Goal: Transaction & Acquisition: Book appointment/travel/reservation

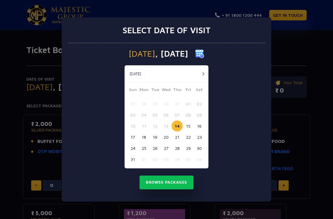
scroll to position [31, 0]
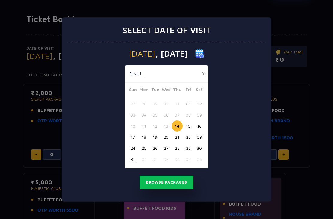
click at [145, 136] on button "18" at bounding box center [143, 136] width 11 height 11
click at [177, 177] on button "Browse Packages" at bounding box center [166, 182] width 54 height 14
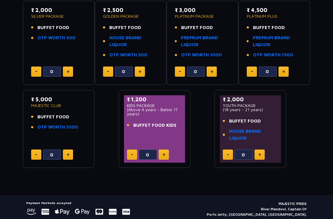
scroll to position [114, 0]
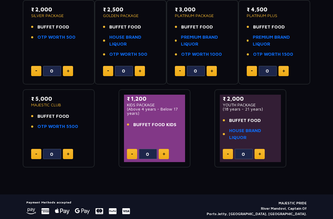
click at [165, 151] on button at bounding box center [164, 154] width 10 height 10
type input "1"
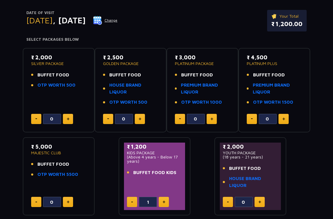
scroll to position [60, 0]
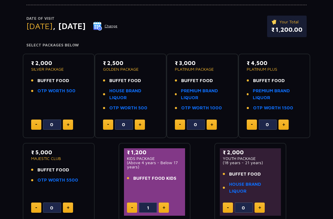
click at [65, 93] on link "OTP WORTH 500" at bounding box center [56, 91] width 38 height 7
click at [72, 124] on button at bounding box center [68, 124] width 10 height 10
click at [67, 124] on img at bounding box center [68, 124] width 3 height 3
click at [116, 96] on link "HOUSE BRAND LIQUOR" at bounding box center [133, 93] width 49 height 13
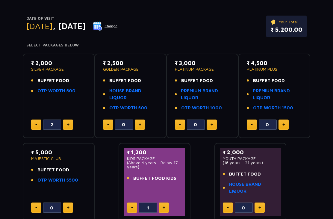
click at [70, 122] on button at bounding box center [68, 124] width 10 height 10
type input "3"
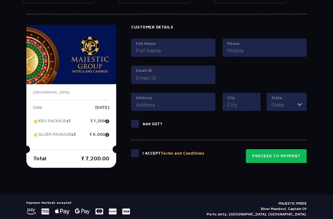
scroll to position [278, 0]
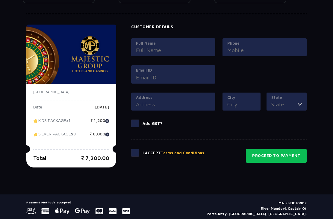
click at [194, 48] on input "Full Name" at bounding box center [173, 50] width 75 height 8
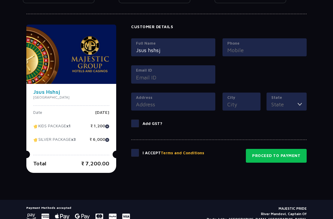
type input "Jsus hshsj"
click at [277, 47] on input "Phone" at bounding box center [264, 50] width 75 height 8
type input "O"
type input "9876567980"
click at [206, 77] on input "Email ID" at bounding box center [173, 77] width 75 height 8
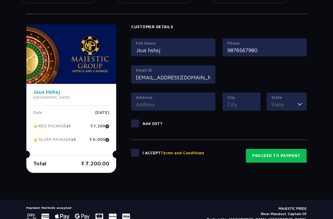
type input "[EMAIL_ADDRESS][DOMAIN_NAME]"
click at [208, 102] on input "Address" at bounding box center [173, 104] width 75 height 8
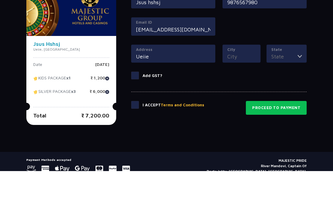
type input "Ueiie"
click at [252, 100] on input "City" at bounding box center [241, 104] width 28 height 8
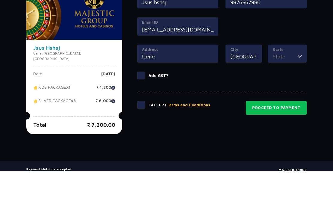
type input "[GEOGRAPHIC_DATA]"
click at [301, 100] on img at bounding box center [299, 104] width 4 height 8
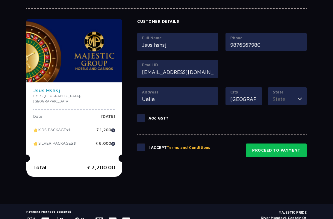
click at [293, 103] on input "State" at bounding box center [285, 99] width 25 height 8
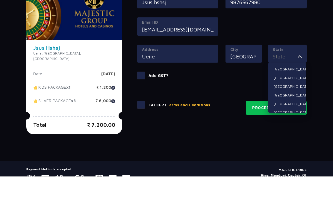
click at [292, 116] on li "[GEOGRAPHIC_DATA]" at bounding box center [287, 120] width 38 height 8
type input "[GEOGRAPHIC_DATA]"
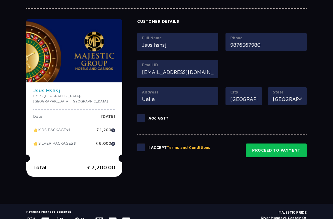
click at [139, 143] on span at bounding box center [141, 147] width 8 height 8
click at [0, 0] on input "checkbox" at bounding box center [0, 0] width 0 height 0
click at [294, 150] on button "Proceed to Payment" at bounding box center [276, 150] width 61 height 14
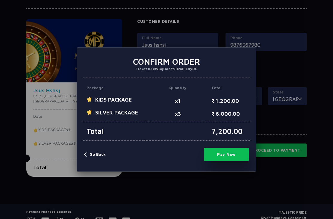
click at [332, 106] on div "× Confirm Order Ticket ID #WBqOaoY9HraPIL8yDU Package Quantity Total KIDS PACKA…" at bounding box center [166, 109] width 333 height 219
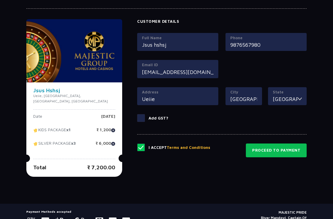
click at [284, 149] on button "Proceed to Payment" at bounding box center [276, 150] width 61 height 14
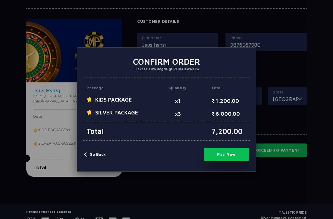
click at [237, 161] on button "Pay Now" at bounding box center [226, 154] width 45 height 13
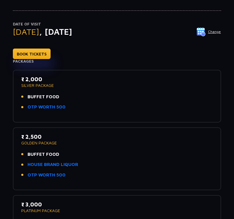
scroll to position [57, 0]
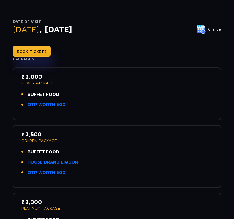
click at [57, 104] on link "OTP WORTH 500" at bounding box center [47, 104] width 38 height 7
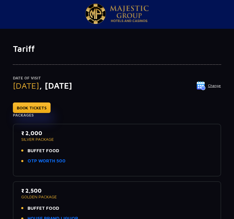
scroll to position [0, 0]
